Goal: Transaction & Acquisition: Purchase product/service

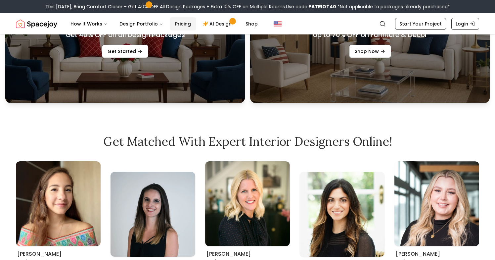
scroll to position [297, 0]
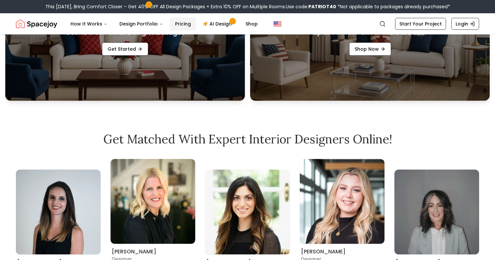
click at [173, 24] on link "Pricing" at bounding box center [183, 23] width 26 height 13
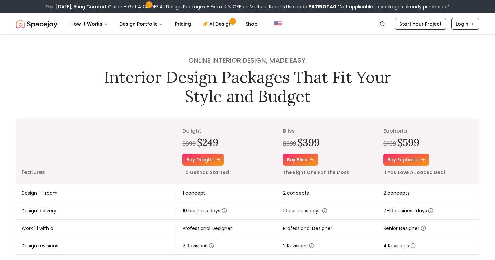
click at [212, 162] on link "Buy delight" at bounding box center [202, 160] width 41 height 12
click at [210, 161] on link "Buy delight" at bounding box center [202, 160] width 41 height 12
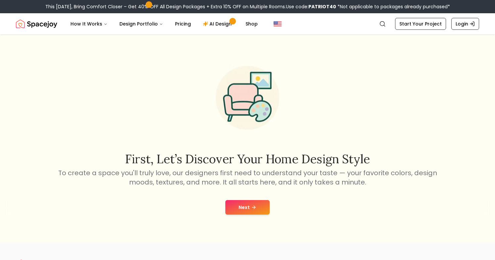
click at [238, 211] on button "Next" at bounding box center [248, 207] width 44 height 15
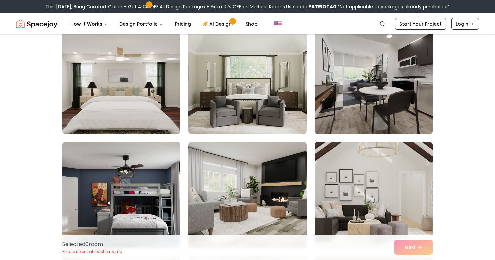
scroll to position [63, 0]
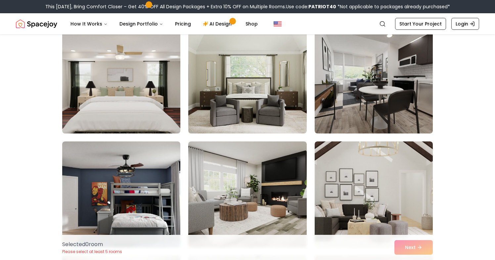
click at [121, 90] on img at bounding box center [121, 80] width 124 height 111
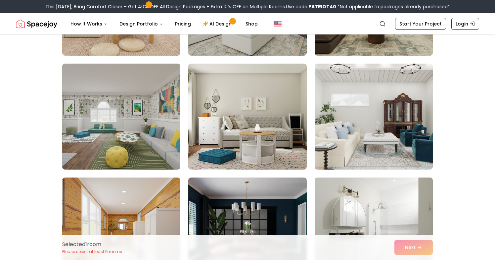
scroll to position [481, 0]
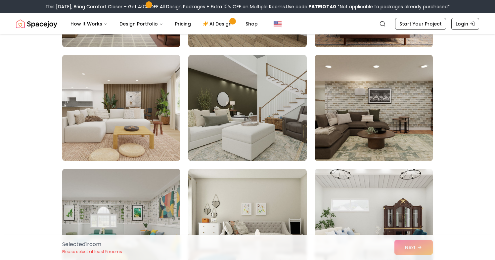
click at [357, 130] on img at bounding box center [374, 107] width 124 height 111
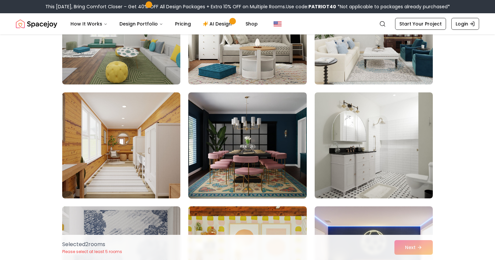
scroll to position [570, 0]
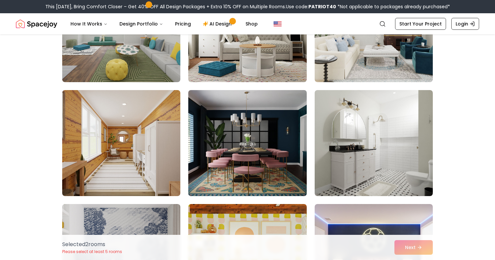
click at [266, 152] on img at bounding box center [247, 142] width 124 height 111
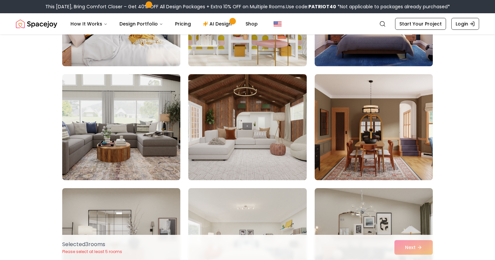
scroll to position [819, 0]
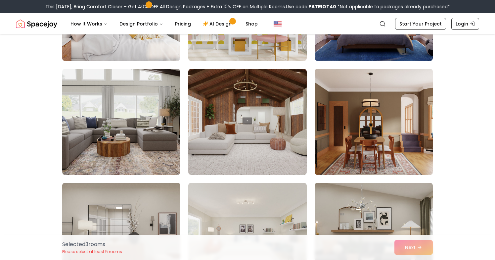
click at [362, 163] on img at bounding box center [374, 121] width 124 height 111
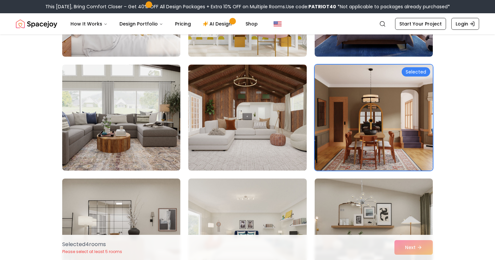
scroll to position [775, 0]
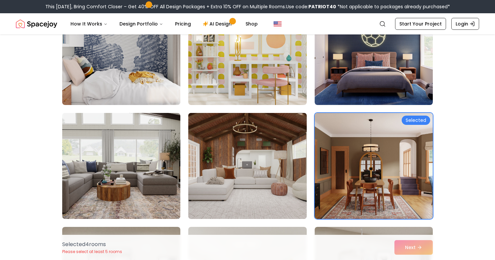
click at [254, 165] on img at bounding box center [247, 165] width 124 height 111
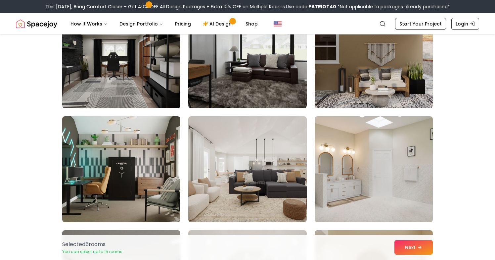
scroll to position [1236, 0]
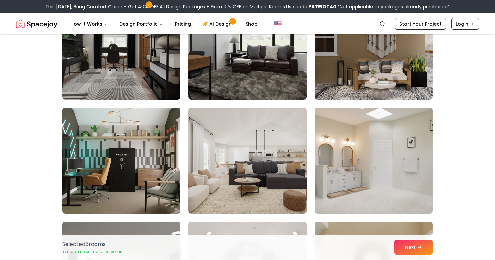
click at [377, 73] on img at bounding box center [374, 46] width 124 height 111
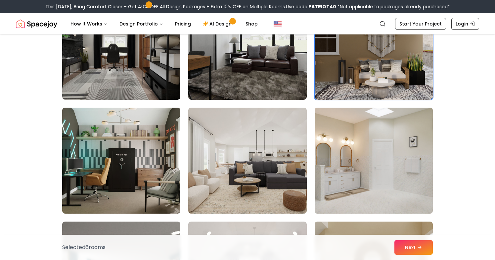
click at [384, 132] on img at bounding box center [374, 160] width 124 height 111
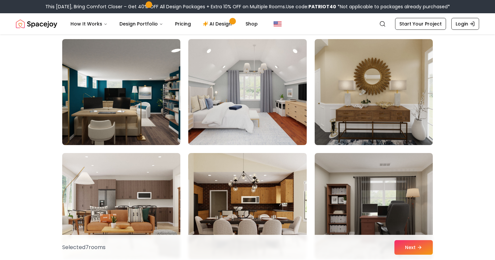
scroll to position [1422, 0]
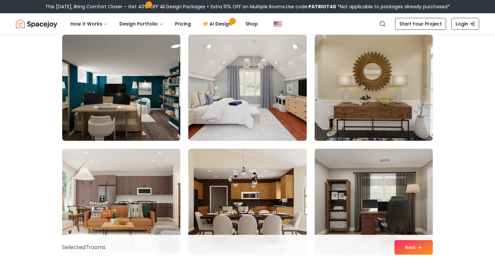
click at [380, 131] on img at bounding box center [374, 87] width 124 height 111
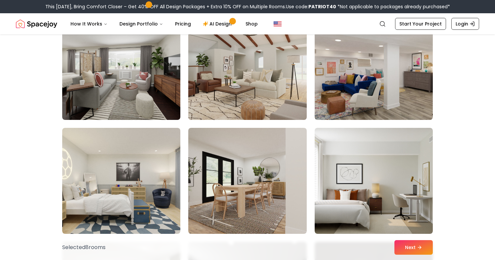
scroll to position [2017, 0]
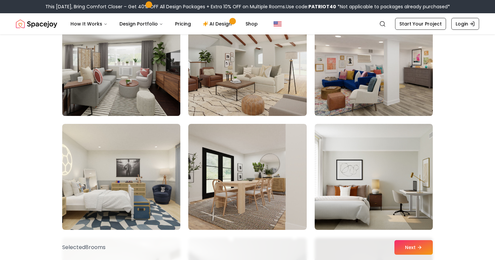
click at [114, 80] on img at bounding box center [121, 62] width 124 height 111
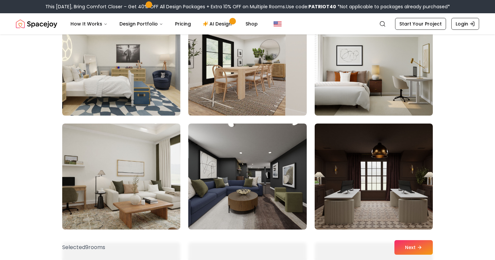
scroll to position [2131, 0]
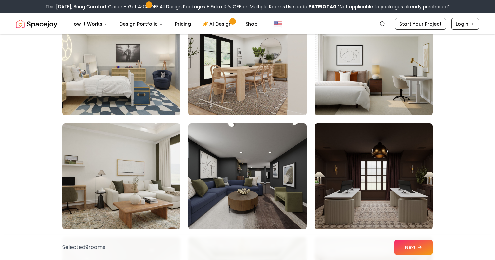
click at [233, 74] on img at bounding box center [247, 62] width 124 height 111
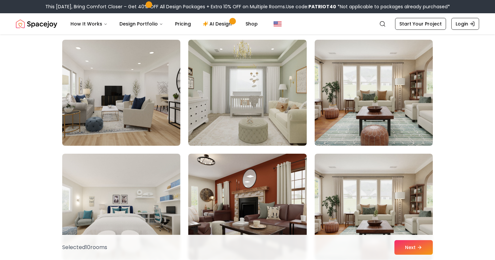
scroll to position [2335, 0]
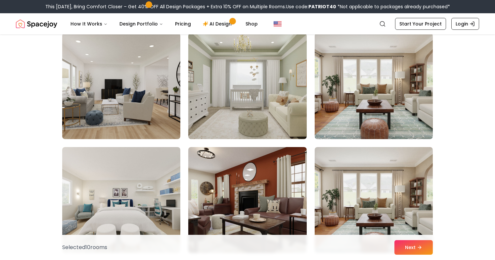
click at [233, 74] on img at bounding box center [247, 86] width 118 height 106
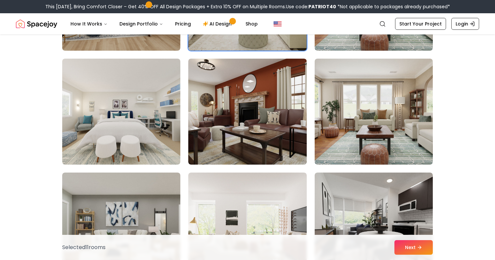
scroll to position [2427, 0]
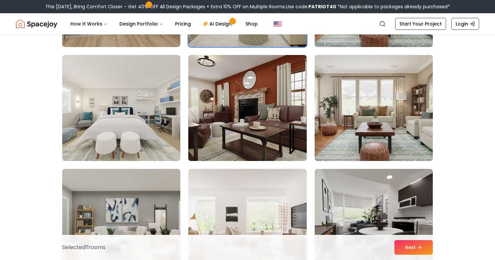
click at [346, 102] on img at bounding box center [374, 107] width 124 height 111
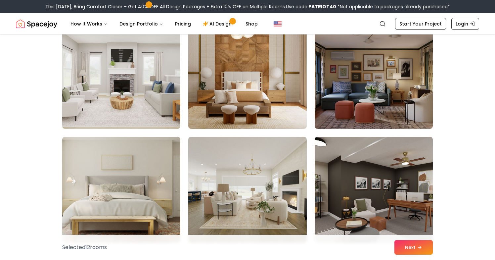
scroll to position [3261, 0]
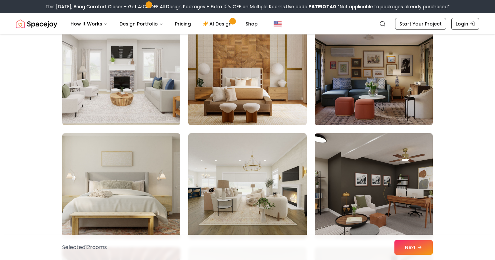
click at [254, 96] on img at bounding box center [247, 72] width 124 height 111
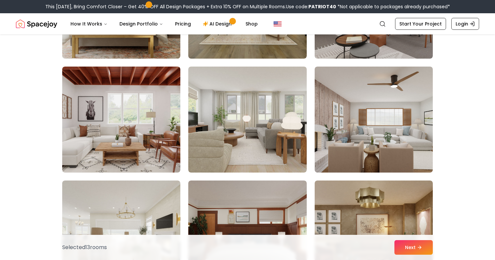
scroll to position [3436, 0]
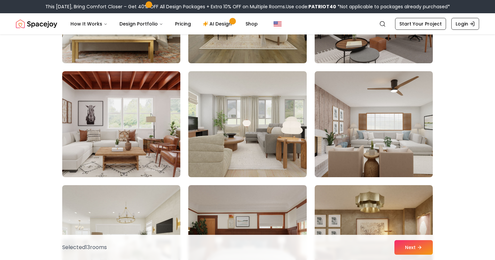
click at [254, 96] on img at bounding box center [247, 124] width 118 height 106
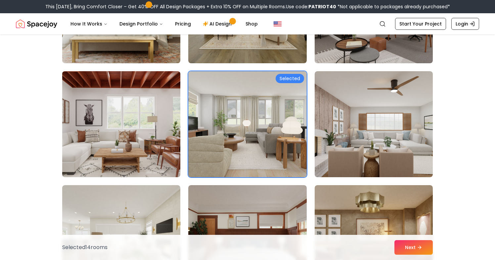
click at [117, 113] on img at bounding box center [121, 124] width 124 height 111
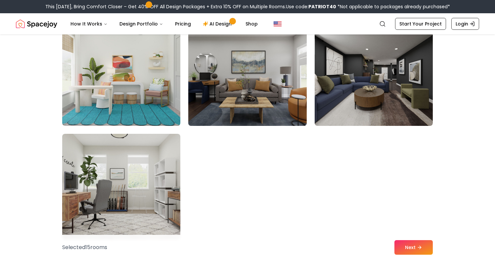
scroll to position [3716, 0]
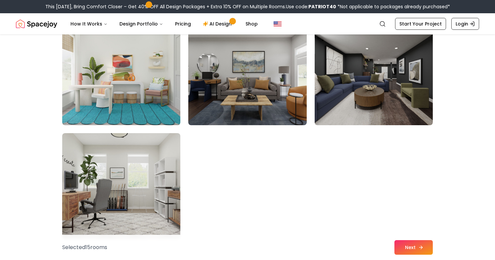
click at [409, 244] on button "Next" at bounding box center [414, 247] width 38 height 15
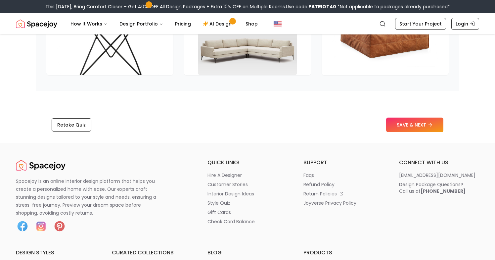
scroll to position [1063, 0]
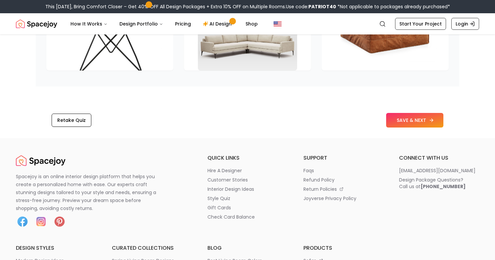
click at [422, 123] on button "SAVE & NEXT" at bounding box center [414, 120] width 57 height 15
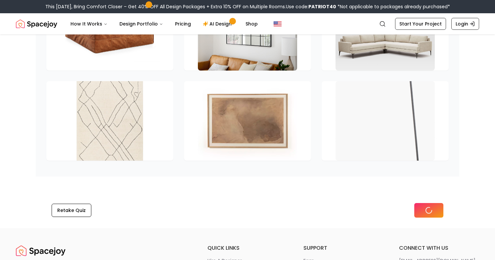
scroll to position [883, 0]
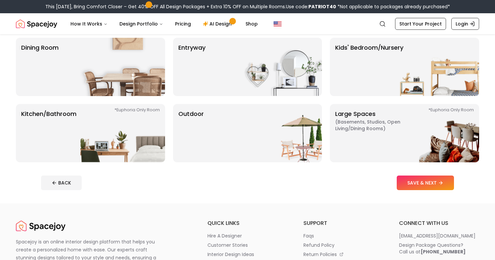
scroll to position [134, 0]
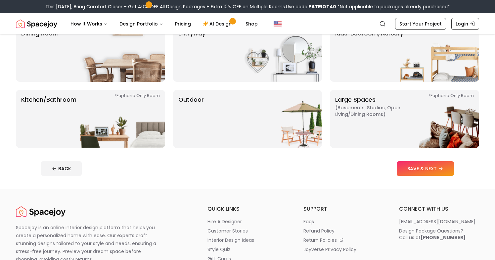
click at [422, 123] on img at bounding box center [437, 119] width 85 height 58
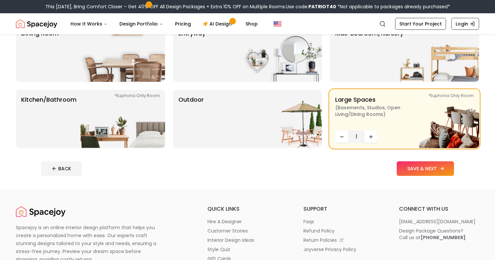
scroll to position [127, 0]
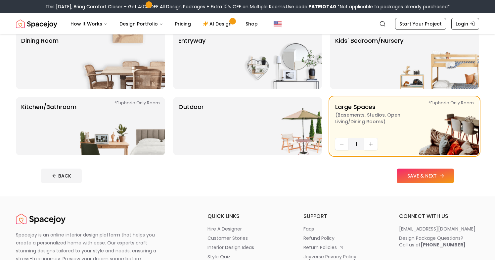
click at [435, 176] on button "SAVE & NEXT" at bounding box center [425, 176] width 57 height 15
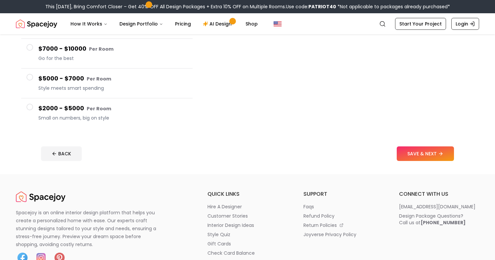
scroll to position [141, 0]
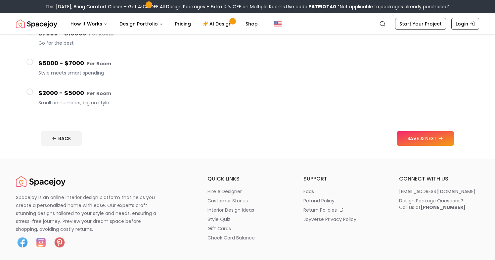
click at [37, 93] on button "$2000 - $5000 Per Room Small on numbers, big on style" at bounding box center [107, 97] width 172 height 29
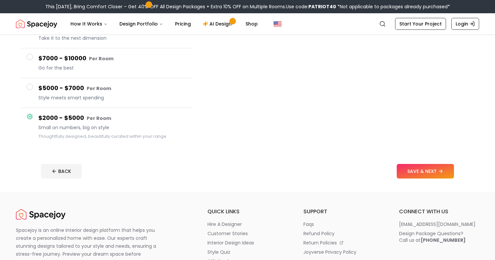
scroll to position [113, 0]
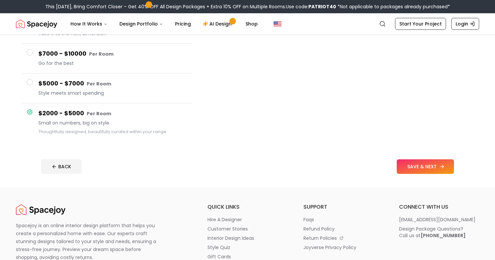
click at [414, 167] on button "SAVE & NEXT" at bounding box center [425, 166] width 57 height 15
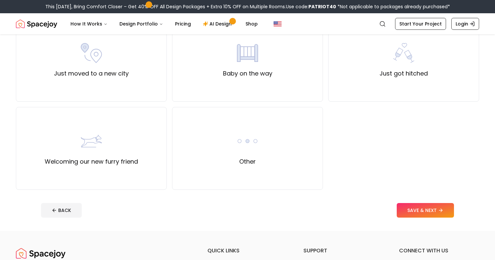
scroll to position [260, 0]
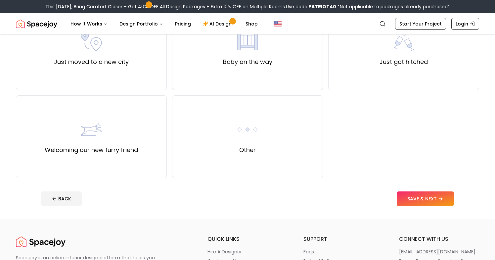
click at [285, 130] on div "Other" at bounding box center [247, 136] width 151 height 83
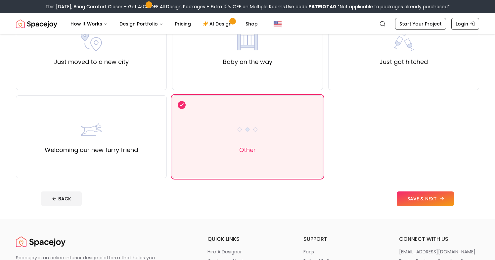
click at [418, 203] on button "SAVE & NEXT" at bounding box center [425, 198] width 57 height 15
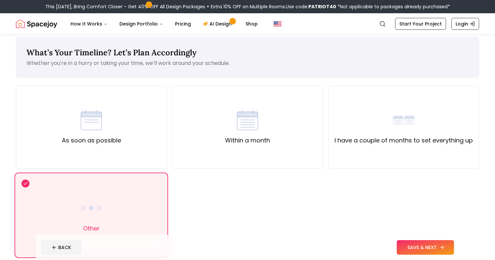
scroll to position [6, 0]
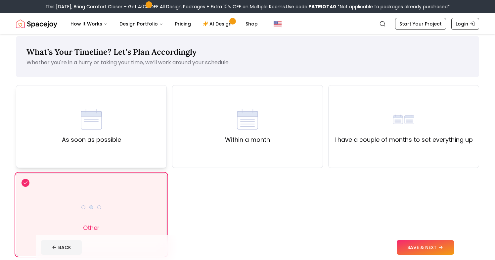
click at [119, 136] on label "As soon as possible" at bounding box center [91, 139] width 59 height 9
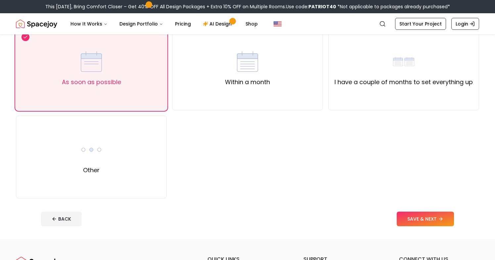
scroll to position [66, 0]
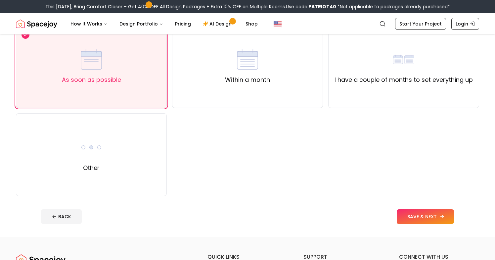
click at [428, 220] on button "SAVE & NEXT" at bounding box center [425, 216] width 57 height 15
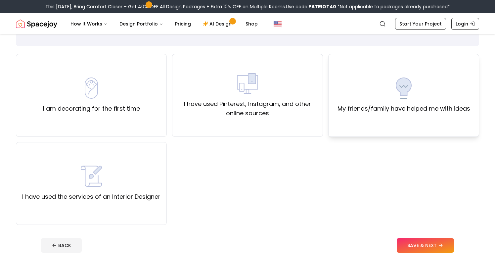
scroll to position [44, 0]
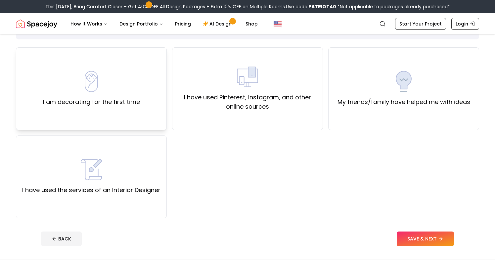
click at [95, 83] on img at bounding box center [91, 81] width 21 height 21
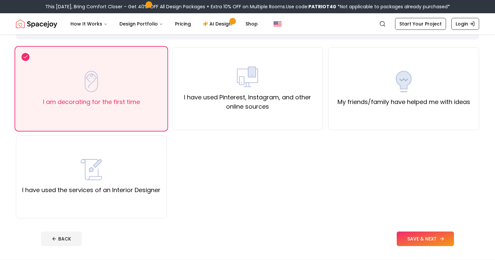
click at [414, 235] on button "SAVE & NEXT" at bounding box center [425, 238] width 57 height 15
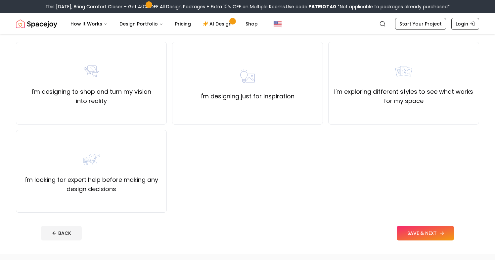
scroll to position [53, 0]
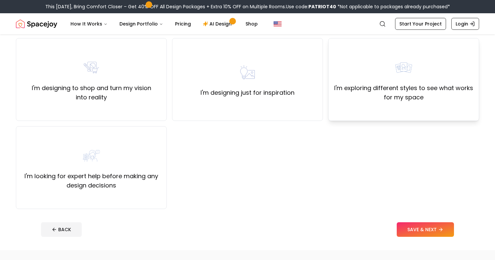
click at [441, 74] on div "I'm exploring different styles to see what works for my space" at bounding box center [404, 79] width 140 height 45
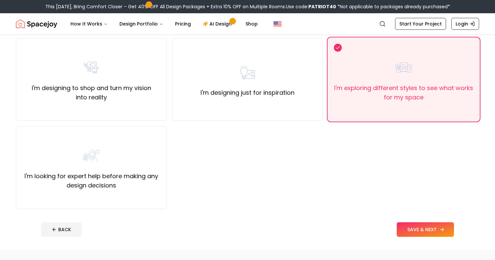
click at [447, 232] on button "SAVE & NEXT" at bounding box center [425, 229] width 57 height 15
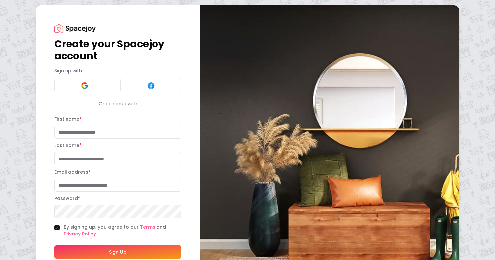
scroll to position [32, 0]
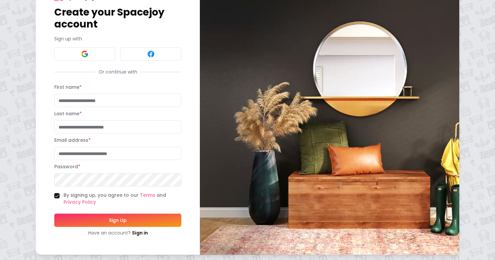
click at [150, 94] on input "First name *" at bounding box center [117, 100] width 127 height 13
type input "****"
type input "**********"
click at [54, 214] on button "Sign Up" at bounding box center [117, 220] width 127 height 13
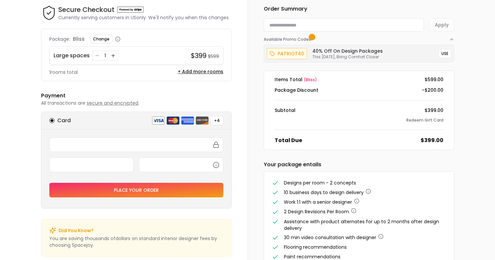
scroll to position [50, 0]
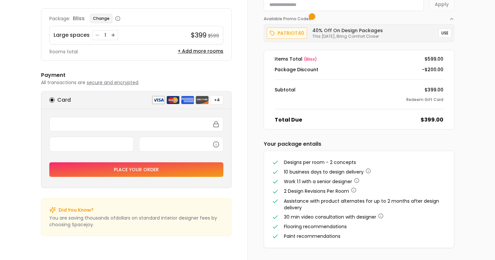
click at [102, 20] on button "Change" at bounding box center [101, 18] width 23 height 9
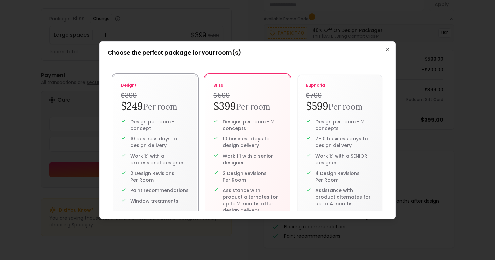
click at [162, 137] on p "10 business days to design delivery" at bounding box center [159, 141] width 59 height 13
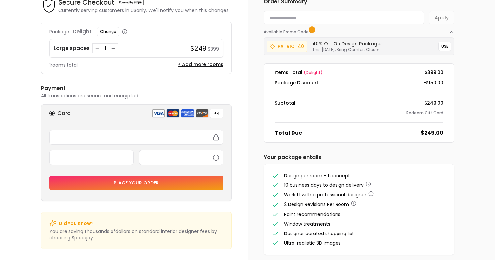
scroll to position [44, 0]
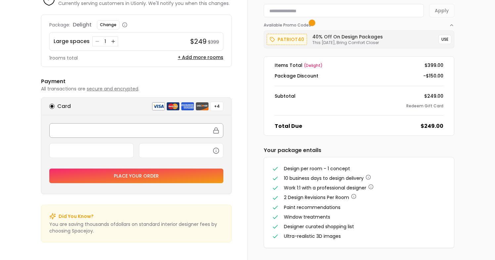
click at [95, 134] on div at bounding box center [136, 130] width 174 height 15
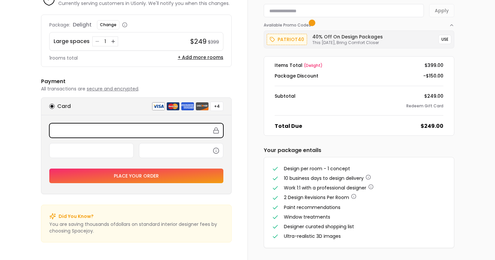
scroll to position [0, 0]
